Goal: Transaction & Acquisition: Purchase product/service

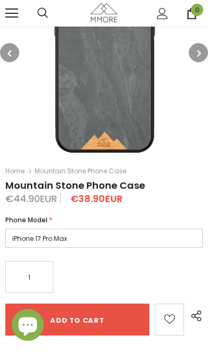
scroll to position [79, 0]
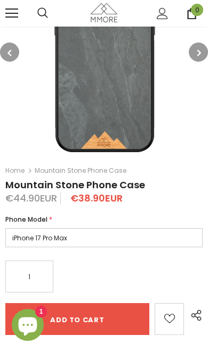
click at [30, 235] on select "iPhone 17 Pro Max iPhone 17 Pro iPhone 17 Air iPhone 17 iPhone 16e iPhone 16 Pr…" at bounding box center [103, 237] width 197 height 19
select select "iPhone 17 Pro"
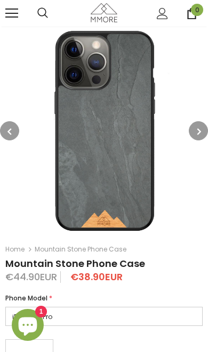
click at [199, 130] on icon "button" at bounding box center [199, 131] width 4 height 11
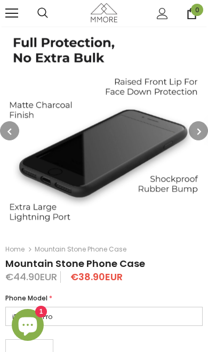
click at [200, 128] on icon "button" at bounding box center [199, 131] width 4 height 11
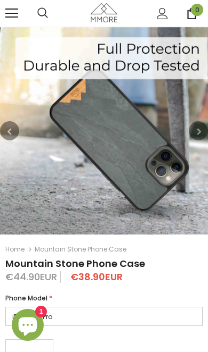
click at [201, 128] on button "button" at bounding box center [197, 130] width 19 height 19
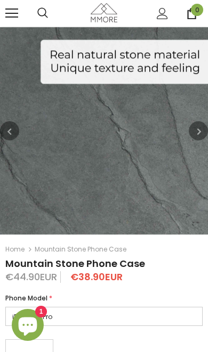
click at [204, 129] on button "button" at bounding box center [197, 130] width 19 height 19
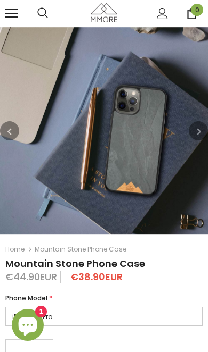
click at [205, 129] on button "button" at bounding box center [197, 130] width 19 height 19
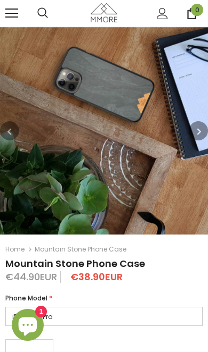
click at [10, 15] on link at bounding box center [11, 13] width 13 height 13
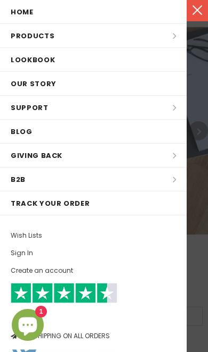
click at [22, 39] on li "Products Products All Products All Collections BUNDLES Organic Collection Wood …" at bounding box center [93, 36] width 186 height 24
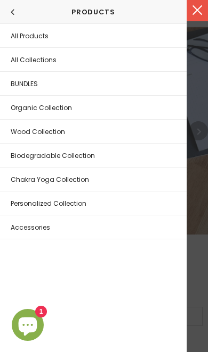
click at [22, 37] on div "GRAB YOURSELF A 10% DISCOUNT! Sign Up for exclusive updates, new arrivals & ins…" at bounding box center [104, 176] width 208 height 352
click at [26, 36] on span "All Products" at bounding box center [30, 35] width 38 height 9
click at [200, 248] on div at bounding box center [104, 176] width 208 height 352
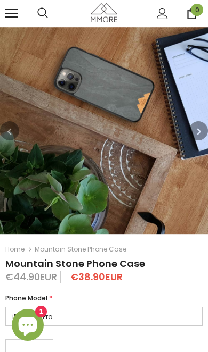
click at [11, 16] on link at bounding box center [11, 13] width 13 height 13
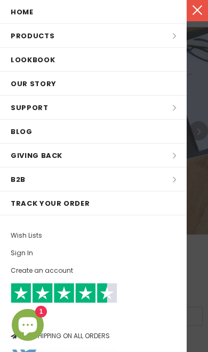
click at [172, 33] on li "Products Products All Products All Collections BUNDLES Organic Collection Wood …" at bounding box center [93, 36] width 186 height 24
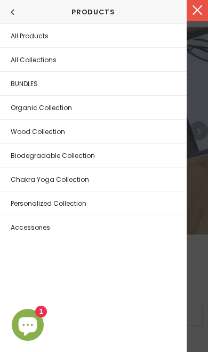
click at [21, 53] on link "All Collections" at bounding box center [93, 59] width 186 height 23
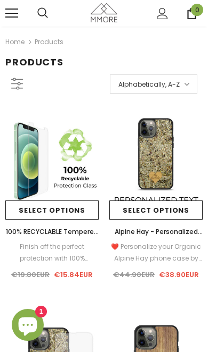
click at [14, 89] on icon at bounding box center [17, 83] width 14 height 13
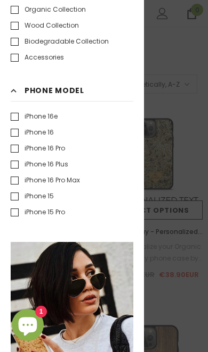
scroll to position [195, 0]
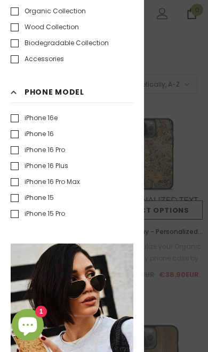
click at [14, 90] on h3 "Phone Model Clear" at bounding box center [72, 94] width 122 height 17
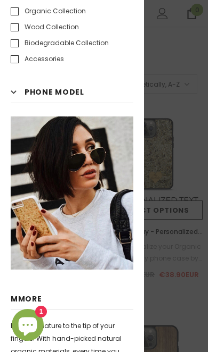
click at [14, 88] on h3 "Phone Model Clear" at bounding box center [72, 94] width 122 height 17
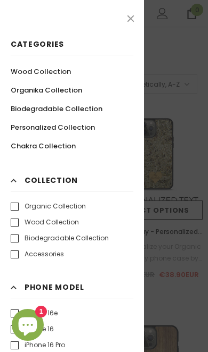
scroll to position [0, 0]
click at [131, 19] on icon at bounding box center [130, 18] width 6 height 6
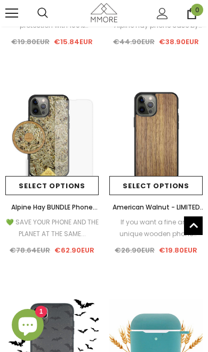
scroll to position [233, 0]
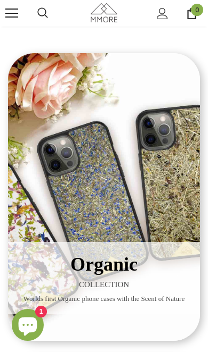
click at [9, 18] on link at bounding box center [11, 13] width 13 height 13
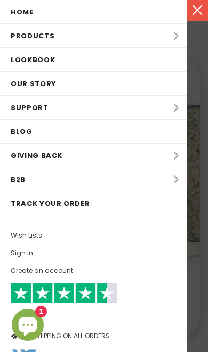
click at [15, 34] on li "Products Products All Products All Collections BUNDLES Organic Collection Wood …" at bounding box center [93, 36] width 186 height 24
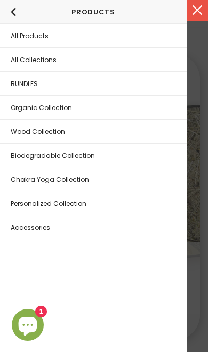
click at [23, 199] on link "Personalized Collection" at bounding box center [93, 203] width 186 height 23
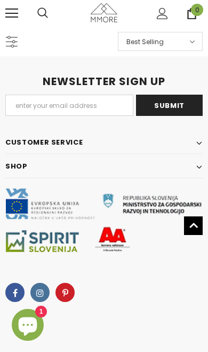
scroll to position [2063, 0]
